Goal: Task Accomplishment & Management: Use online tool/utility

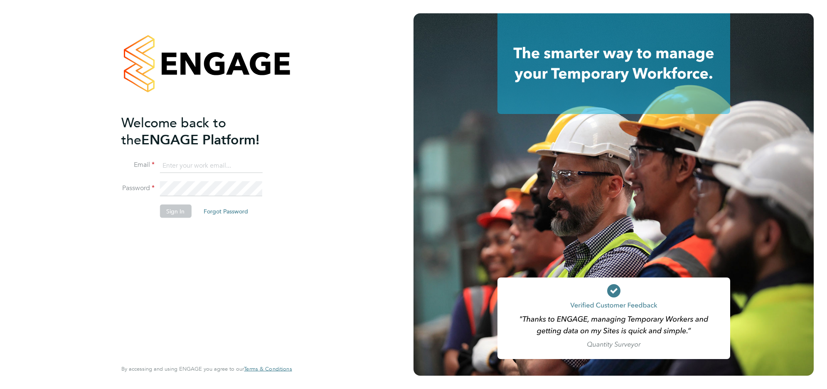
type input "[PERSON_NAME][EMAIL_ADDRESS][DOMAIN_NAME]"
click at [163, 210] on button "Sign In" at bounding box center [176, 211] width 32 height 13
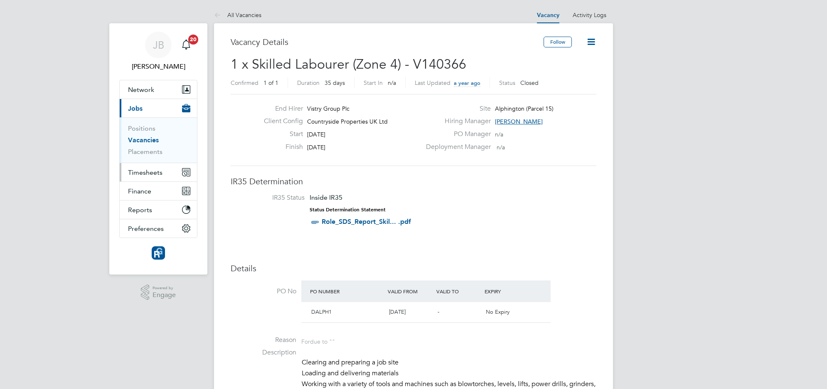
click at [145, 173] on span "Timesheets" at bounding box center [145, 172] width 35 height 8
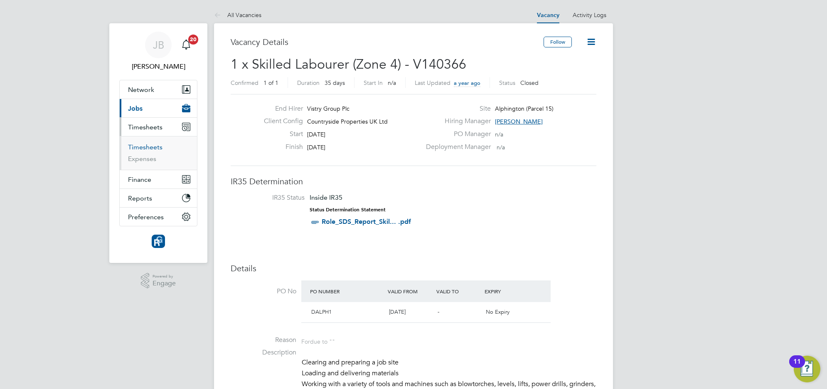
click at [145, 146] on link "Timesheets" at bounding box center [145, 147] width 35 height 8
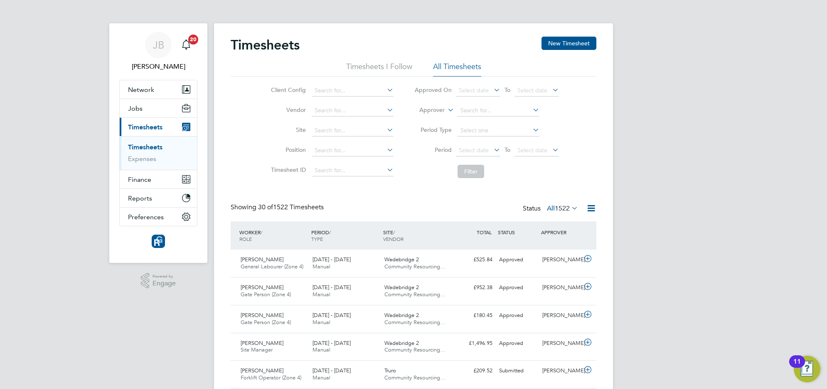
scroll to position [21, 72]
click at [144, 106] on button "Jobs" at bounding box center [158, 108] width 77 height 18
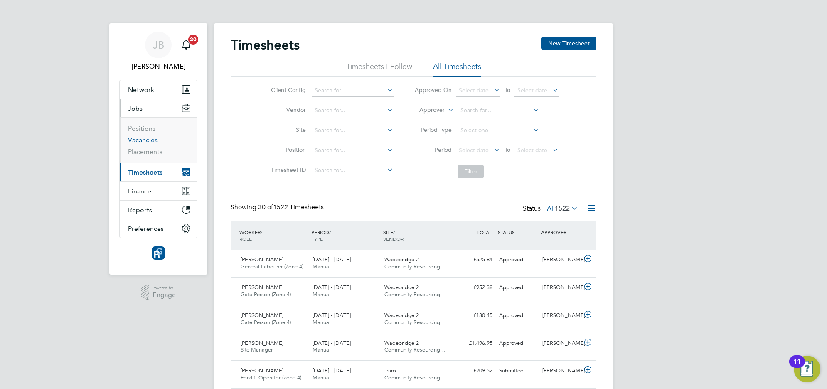
click at [147, 141] on link "Vacancies" at bounding box center [143, 140] width 30 height 8
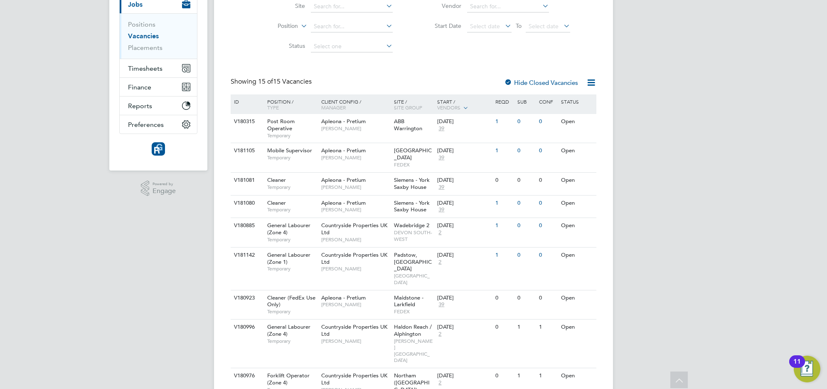
scroll to position [52, 0]
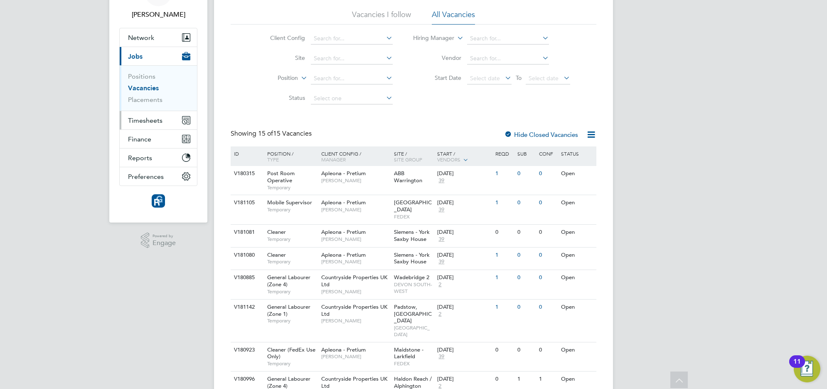
click at [146, 122] on span "Timesheets" at bounding box center [145, 120] width 35 height 8
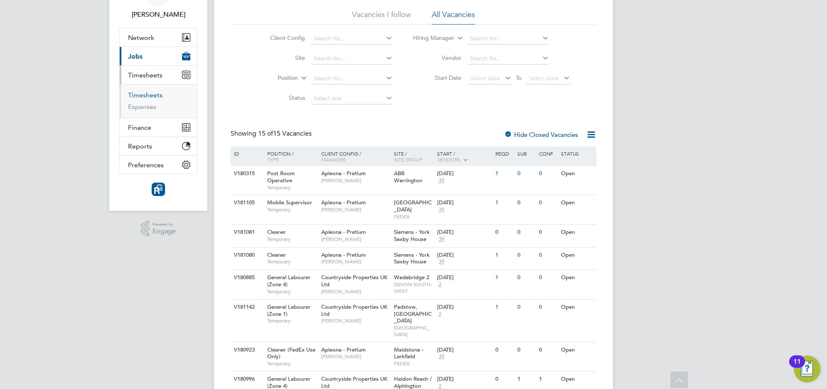
click at [145, 97] on link "Timesheets" at bounding box center [145, 95] width 35 height 8
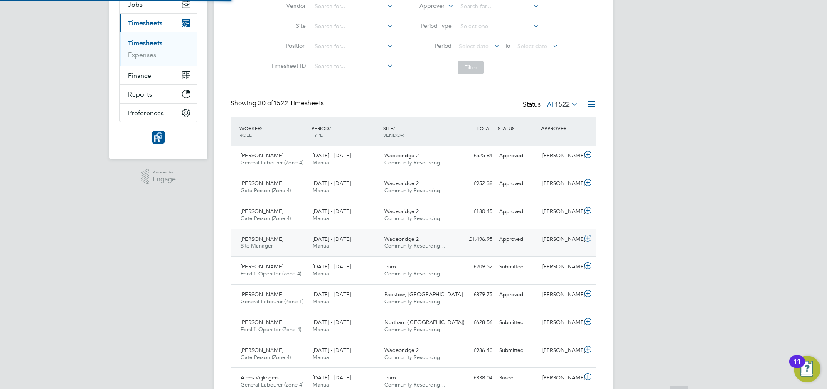
scroll to position [4, 4]
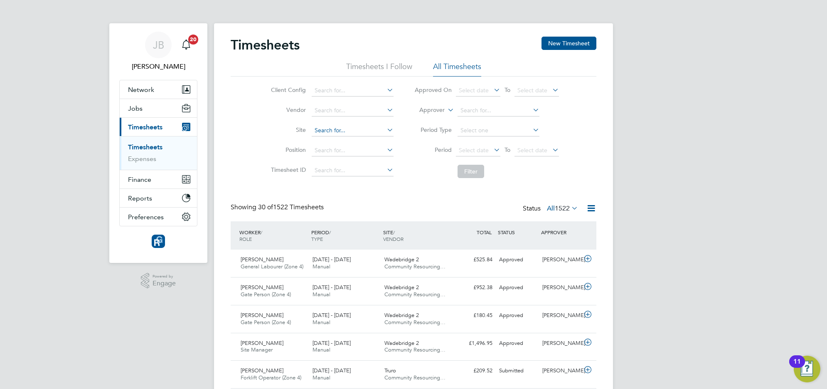
click at [323, 133] on input at bounding box center [353, 131] width 82 height 12
click at [327, 167] on li "Alphington ( Parcel 16A)" at bounding box center [352, 164] width 83 height 11
type input "Alphington (Parcel 16A)"
click at [465, 173] on button "Filter" at bounding box center [471, 171] width 27 height 13
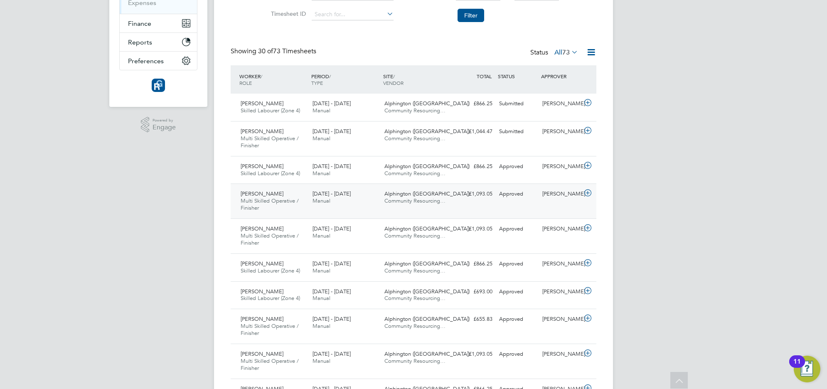
scroll to position [0, 0]
